Goal: Transaction & Acquisition: Purchase product/service

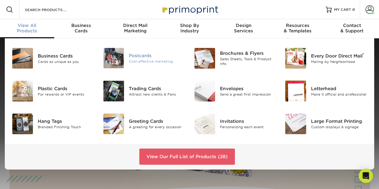
click at [118, 60] on img at bounding box center [113, 58] width 21 height 20
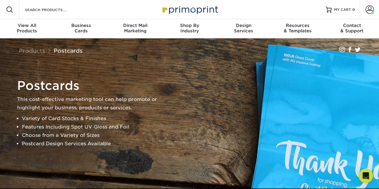
click at [118, 60] on div "Postcards This cost-effective marketing tool can help promote or highlight your…" at bounding box center [190, 113] width 360 height 150
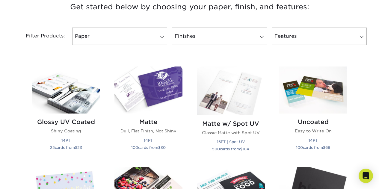
scroll to position [237, 0]
click at [154, 121] on h2 "Matte" at bounding box center [149, 121] width 68 height 7
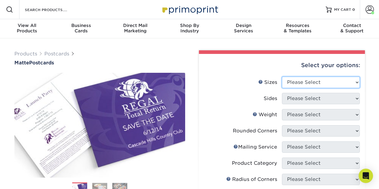
click at [330, 86] on select "Please Select 1.5" x 7" 2" x 4" 2" x 6" 2" x 7" 2" x 8" 2.12" x 5.5" 2.125" x 5…" at bounding box center [321, 82] width 78 height 11
select select "4.00x6.00"
click at [282, 77] on select "Please Select 1.5" x 7" 2" x 4" 2" x 6" 2" x 7" 2" x 8" 2.12" x 5.5" 2.125" x 5…" at bounding box center [321, 82] width 78 height 11
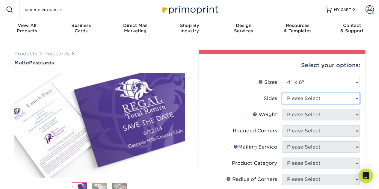
click at [317, 97] on select "Please Select Print Both Sides Print Front Only" at bounding box center [321, 98] width 78 height 11
select select "32d3c223-f82c-492b-b915-ba065a00862f"
click at [282, 93] on select "Please Select Print Both Sides Print Front Only" at bounding box center [321, 98] width 78 height 11
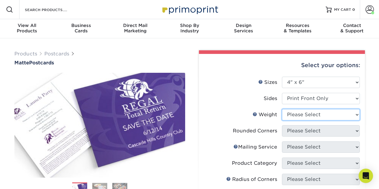
click at [306, 113] on select "Please Select 16PT 14PT" at bounding box center [321, 114] width 78 height 11
select select "14PT"
click at [282, 109] on select "Please Select 16PT 14PT" at bounding box center [321, 114] width 78 height 11
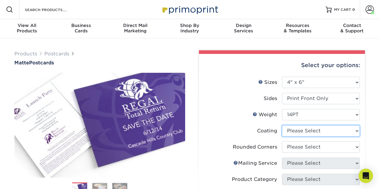
click at [300, 133] on select at bounding box center [321, 130] width 78 height 11
select select "121bb7b5-3b4d-429f-bd8d-bbf80e953313"
click at [282, 125] on select at bounding box center [321, 130] width 78 height 11
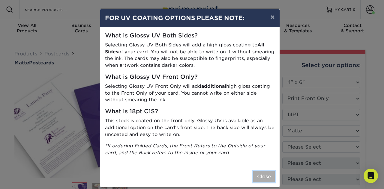
click at [264, 174] on button "Close" at bounding box center [264, 176] width 22 height 11
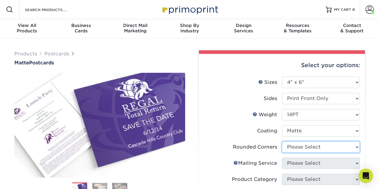
click at [308, 148] on select "Please Select Yes - Round 4 Corners No" at bounding box center [321, 147] width 78 height 11
select select "0"
click at [282, 142] on select "Please Select Yes - Round 4 Corners No" at bounding box center [321, 147] width 78 height 11
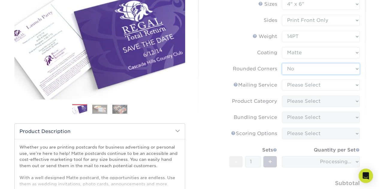
scroll to position [79, 0]
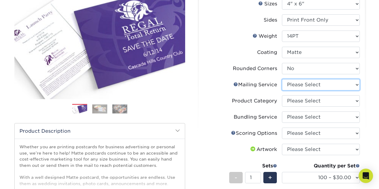
click at [308, 85] on select "Please Select No Direct Mailing Service No, I will mail/stamp/imprint Direct Ma…" at bounding box center [321, 84] width 78 height 11
select select "3e5e9bdd-d78a-4c28-a41d-fe1407925ca6"
click at [282, 79] on select "Please Select No Direct Mailing Service No, I will mail/stamp/imprint Direct Ma…" at bounding box center [321, 84] width 78 height 11
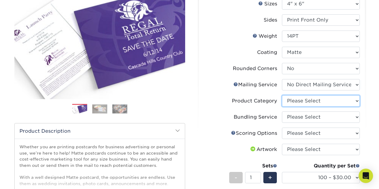
click at [304, 100] on select "Please Select Postcards" at bounding box center [321, 100] width 78 height 11
select select "9b7272e0-d6c8-4c3c-8e97-d3a1bcdab858"
click at [282, 95] on select "Please Select Postcards" at bounding box center [321, 100] width 78 height 11
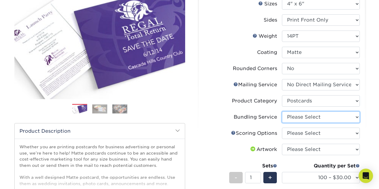
click at [305, 117] on select "Please Select No Bundling Services Yes, Bundles of 50 (+2 Days) Yes, Bundles of…" at bounding box center [321, 117] width 78 height 11
select select "58689abb-25c0-461c-a4c3-a80b627d6649"
click at [282, 112] on select "Please Select No Bundling Services Yes, Bundles of 50 (+2 Days) Yes, Bundles of…" at bounding box center [321, 117] width 78 height 11
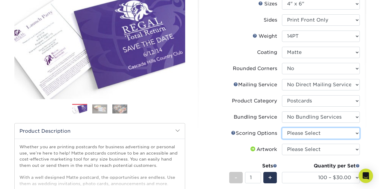
click at [305, 133] on select "Please Select No Scoring One Score" at bounding box center [321, 133] width 78 height 11
select select "16ebe401-5398-422d-8cb0-f3adbb82deb5"
click at [282, 128] on select "Please Select No Scoring One Score" at bounding box center [321, 133] width 78 height 11
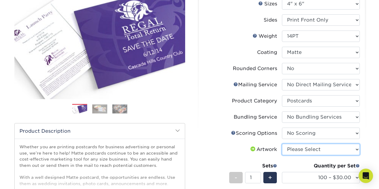
click at [302, 149] on select "Please Select I will upload files I need a design - $150" at bounding box center [321, 149] width 78 height 11
select select "upload"
click at [282, 144] on select "Please Select I will upload files I need a design - $150" at bounding box center [321, 149] width 78 height 11
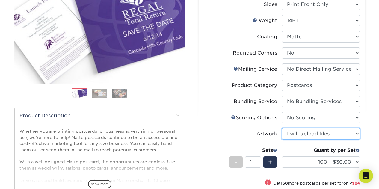
scroll to position [95, 0]
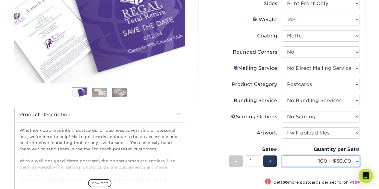
click at [303, 164] on select "100 – $30.00 250 – $54.00 500 – $64.00 1000 – $73.00 2500 – $149.00 5000 – $222…" at bounding box center [321, 161] width 78 height 11
select select "2500 – $149.00"
click at [282, 156] on select "100 – $30.00 250 – $54.00 500 – $64.00 1000 – $73.00 2500 – $149.00 5000 – $222…" at bounding box center [321, 161] width 78 height 11
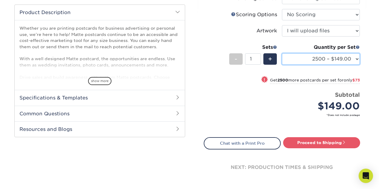
scroll to position [198, 0]
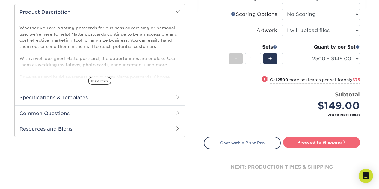
click at [302, 146] on link "Proceed to Shipping" at bounding box center [321, 142] width 77 height 11
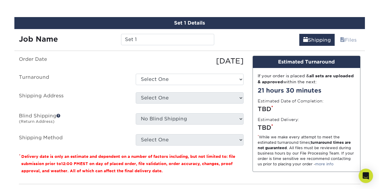
scroll to position [351, 0]
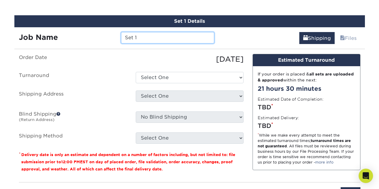
click at [140, 36] on input "Set 1" at bounding box center [167, 37] width 93 height 11
type input "S"
type input "AVSCP 2025"
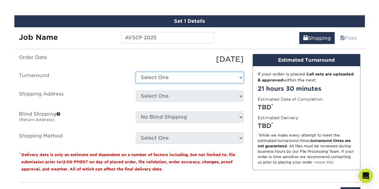
click at [172, 78] on select "Select One 2-4 Business Days 2 Day Next Business Day" at bounding box center [190, 77] width 108 height 11
select select "bf43939a-39b9-4a02-a0bc-e7c4ff8a200a"
click at [136, 72] on select "Select One 2-4 Business Days 2 Day Next Business Day" at bounding box center [190, 77] width 108 height 11
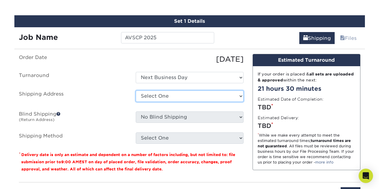
click at [166, 94] on select "Select One Gateway Fellowship Gateway Fellowship + Add New Address" at bounding box center [190, 96] width 108 height 11
select select "181331"
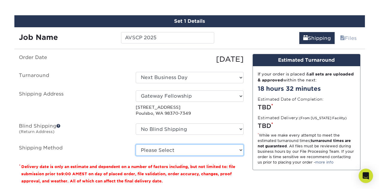
click at [167, 152] on select "Please Select Ground Shipping (+$39.08) 3 Day Shipping Service (+$76.76) 2 Day …" at bounding box center [190, 150] width 108 height 11
select select "03"
click at [136, 145] on select "Please Select Ground Shipping (+$39.08) 3 Day Shipping Service (+$76.76) 2 Day …" at bounding box center [190, 150] width 108 height 11
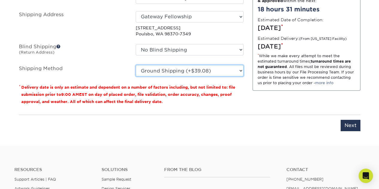
scroll to position [432, 0]
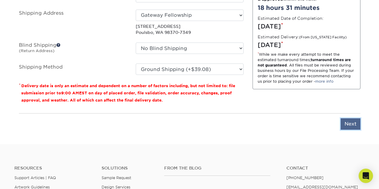
click at [346, 122] on input "Next" at bounding box center [351, 123] width 20 height 11
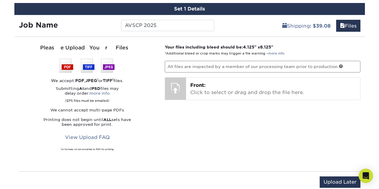
scroll to position [363, 0]
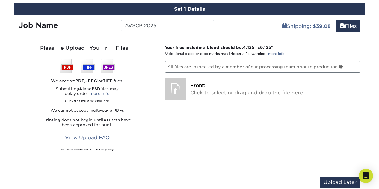
click at [333, 125] on div "Your files including bleed should be: 4.125 " x 6.125 " *Additional bleed or cr…" at bounding box center [262, 104] width 205 height 120
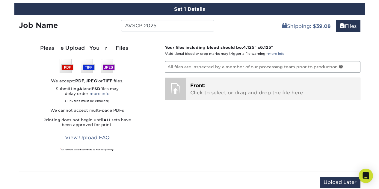
click at [218, 94] on p "Front: Click to select or drag and drop the file here." at bounding box center [273, 89] width 166 height 14
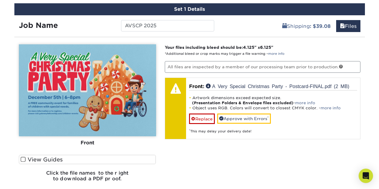
click at [24, 159] on span at bounding box center [23, 160] width 5 height 6
click at [0, 0] on input "View Guides" at bounding box center [0, 0] width 0 height 0
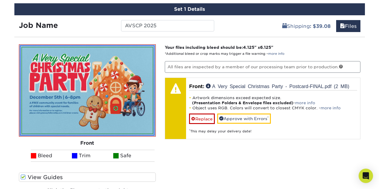
click at [24, 159] on ul "Bleed Trim Safe" at bounding box center [87, 156] width 137 height 12
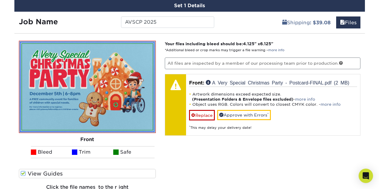
scroll to position [367, 0]
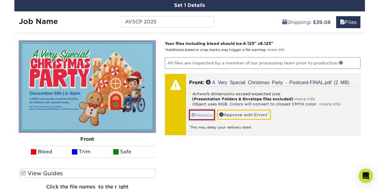
click at [200, 117] on link "Replace" at bounding box center [202, 115] width 26 height 10
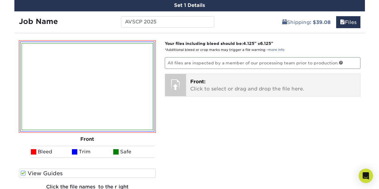
click at [216, 90] on p "Front: Click to select or drag and drop the file here." at bounding box center [273, 85] width 166 height 14
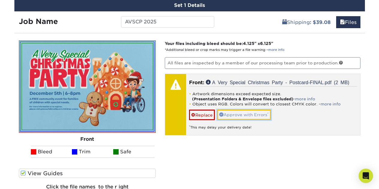
click at [241, 115] on link "Approve with Errors *" at bounding box center [244, 115] width 54 height 10
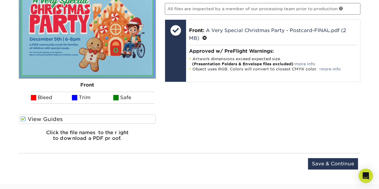
scroll to position [422, 0]
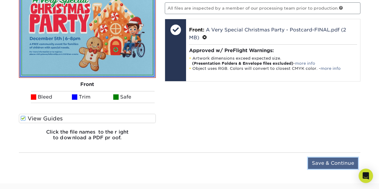
click at [331, 163] on input "Save & Continue" at bounding box center [333, 163] width 50 height 11
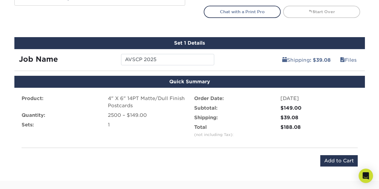
scroll to position [329, 0]
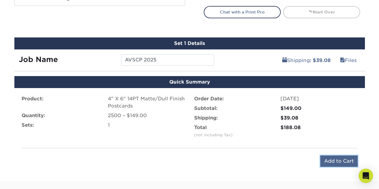
click at [331, 161] on input "Add to Cart" at bounding box center [339, 161] width 37 height 11
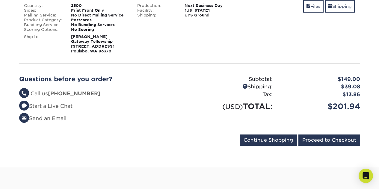
scroll to position [119, 0]
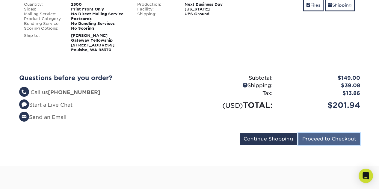
click at [318, 141] on input "Proceed to Checkout" at bounding box center [330, 138] width 62 height 11
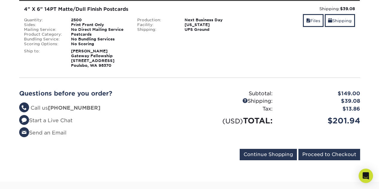
scroll to position [104, 0]
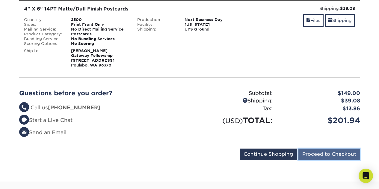
click at [318, 157] on input "Proceed to Checkout" at bounding box center [330, 154] width 62 height 11
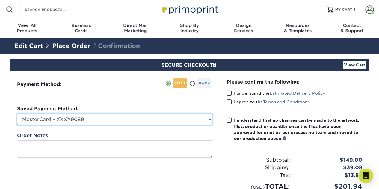
click at [136, 119] on select "MasterCard - XXXX9089 Visa - XXXX2748 New Credit Card" at bounding box center [114, 119] width 195 height 11
select select "74199"
click at [17, 114] on select "MasterCard - XXXX9089 Visa - XXXX2748 New Credit Card" at bounding box center [114, 119] width 195 height 11
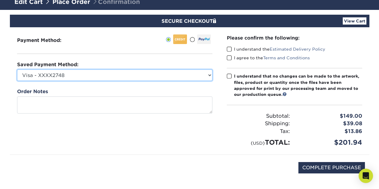
scroll to position [45, 0]
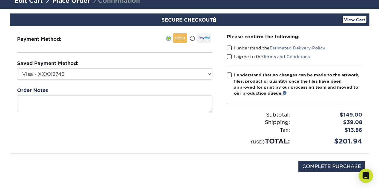
click at [231, 47] on span at bounding box center [229, 48] width 5 height 6
click at [0, 0] on input "I understand the Estimated Delivery Policy" at bounding box center [0, 0] width 0 height 0
click at [231, 55] on span at bounding box center [229, 57] width 5 height 6
click at [0, 0] on input "I agree to the Terms and Conditions" at bounding box center [0, 0] width 0 height 0
click at [228, 73] on span at bounding box center [229, 75] width 5 height 6
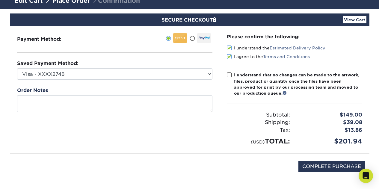
click at [0, 0] on input "I understand that no changes can be made to the artwork, files, product or quan…" at bounding box center [0, 0] width 0 height 0
click at [323, 170] on input "COMPLETE PURCHASE" at bounding box center [332, 166] width 67 height 11
type input "PROCESSING, PLEASE WAIT..."
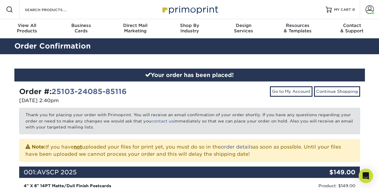
click at [240, 98] on div "Go to My Account Continue Shopping" at bounding box center [277, 95] width 175 height 19
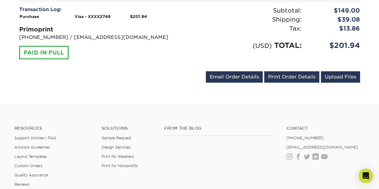
scroll to position [302, 0]
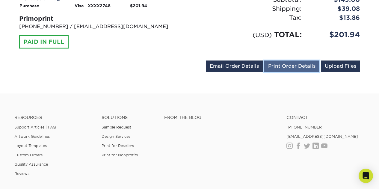
click at [284, 65] on link "Print Order Details" at bounding box center [291, 66] width 55 height 11
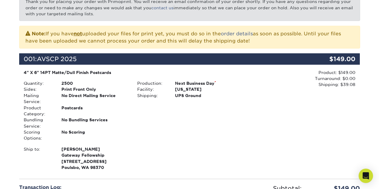
scroll to position [0, 0]
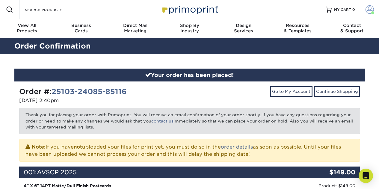
click at [370, 11] on span at bounding box center [370, 9] width 8 height 8
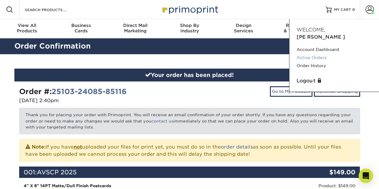
click at [312, 54] on link "Active Orders" at bounding box center [334, 58] width 75 height 8
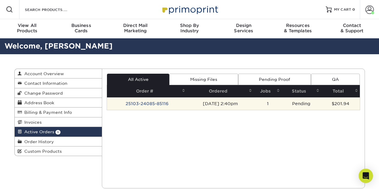
click at [157, 104] on td "25103-24085-85116" at bounding box center [147, 103] width 80 height 13
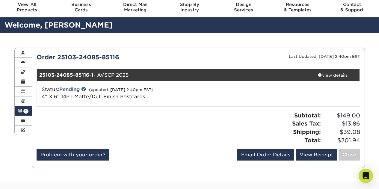
scroll to position [22, 0]
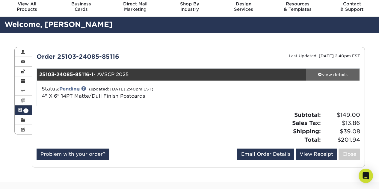
click at [325, 76] on div "view details" at bounding box center [333, 75] width 54 height 6
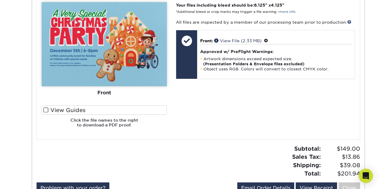
scroll to position [271, 0]
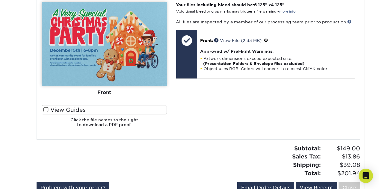
click at [252, 134] on div "Please Upload Your Files We accept: PDF , JPEG 1 or TIFF 1 files. Submitting AI…" at bounding box center [198, 66] width 323 height 135
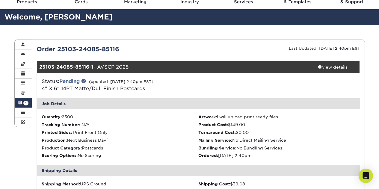
scroll to position [0, 0]
